Goal: Task Accomplishment & Management: Use online tool/utility

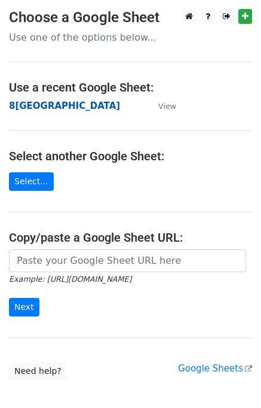
click at [31, 108] on strong "8[GEOGRAPHIC_DATA]" at bounding box center [64, 105] width 111 height 11
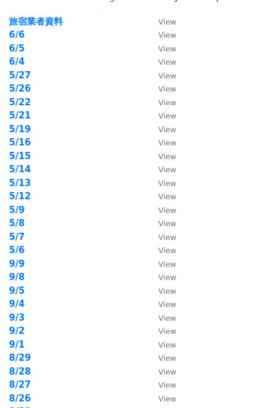
scroll to position [160, 0]
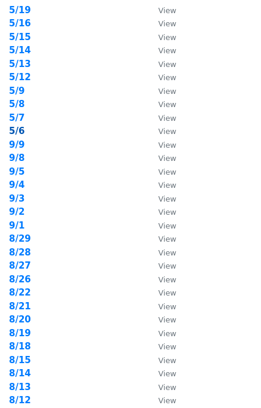
click at [19, 130] on strong "5/6" at bounding box center [17, 130] width 16 height 11
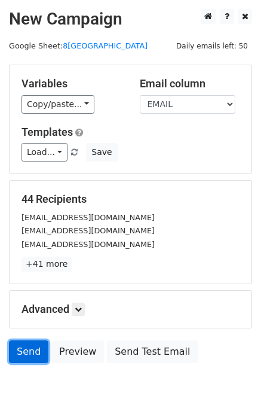
click at [24, 343] on link "Send" at bounding box center [28, 351] width 39 height 23
